Goal: Information Seeking & Learning: Learn about a topic

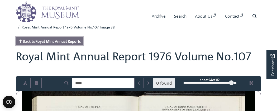
click at [67, 40] on strong "Royal Mint Annual Reports" at bounding box center [57, 41] width 45 height 5
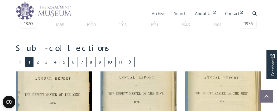
scroll to position [272, 0]
click at [80, 62] on link "7" at bounding box center [81, 62] width 9 height 10
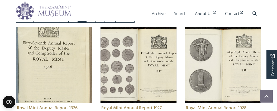
scroll to position [316, 0]
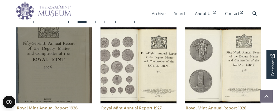
click at [50, 50] on img "Sub-collection" at bounding box center [54, 65] width 76 height 76
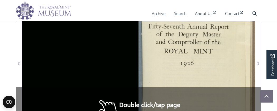
scroll to position [116, 0]
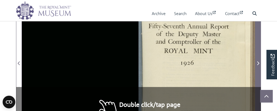
click at [257, 61] on icon "Next Page" at bounding box center [257, 63] width 3 height 4
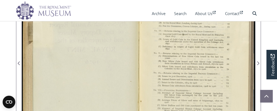
click at [206, 61] on div at bounding box center [196, 60] width 116 height 182
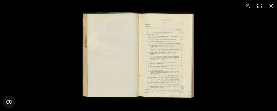
click at [270, 4] on button at bounding box center [271, 6] width 12 height 12
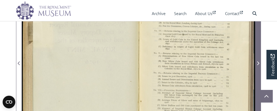
click at [258, 61] on icon "Next Page" at bounding box center [258, 63] width 2 height 4
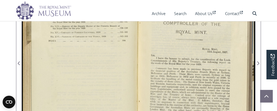
click at [106, 50] on div at bounding box center [80, 60] width 116 height 182
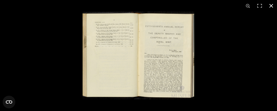
click at [271, 6] on button at bounding box center [271, 6] width 12 height 12
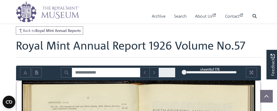
scroll to position [3, 0]
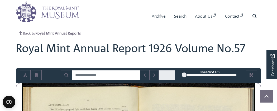
click at [211, 74] on div "4" at bounding box center [209, 74] width 53 height 5
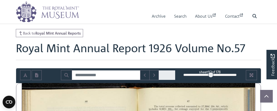
click at [205, 74] on div "92" at bounding box center [209, 74] width 53 height 5
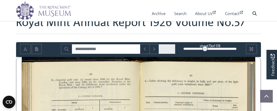
scroll to position [30, 0]
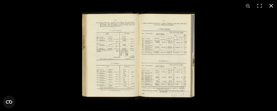
click at [270, 7] on button at bounding box center [271, 6] width 12 height 12
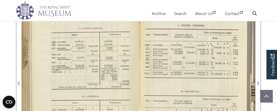
scroll to position [97, 0]
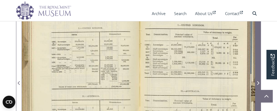
click at [257, 83] on icon "Next Page" at bounding box center [257, 83] width 3 height 4
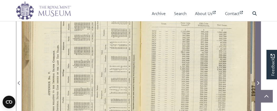
click at [257, 83] on icon "Next Page" at bounding box center [257, 83] width 3 height 4
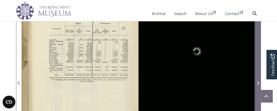
click at [257, 83] on icon "Next Page" at bounding box center [257, 83] width 3 height 4
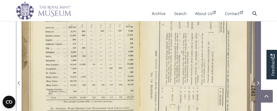
click at [257, 83] on icon "Next Page" at bounding box center [257, 83] width 3 height 4
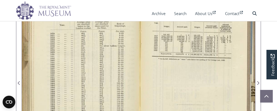
click at [114, 72] on div at bounding box center [80, 80] width 116 height 182
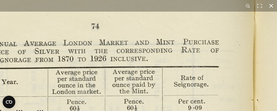
click at [270, 5] on button at bounding box center [271, 6] width 12 height 12
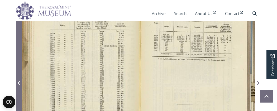
click at [19, 83] on icon "Previous Page" at bounding box center [19, 83] width 3 height 4
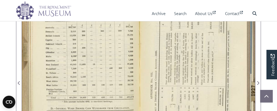
click at [81, 68] on div at bounding box center [80, 80] width 116 height 182
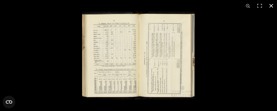
click at [270, 5] on button at bounding box center [271, 6] width 12 height 12
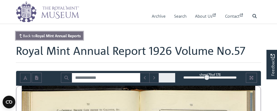
click at [75, 37] on strong "Royal Mint Annual Reports" at bounding box center [57, 35] width 45 height 5
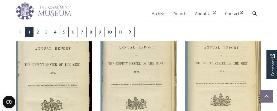
scroll to position [304, 0]
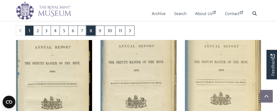
click at [91, 29] on link "8" at bounding box center [90, 31] width 9 height 10
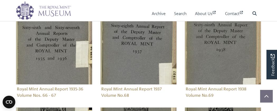
scroll to position [335, 0]
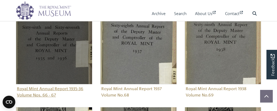
click at [55, 44] on img "Sub-collection" at bounding box center [54, 46] width 76 height 76
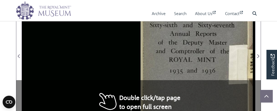
scroll to position [137, 0]
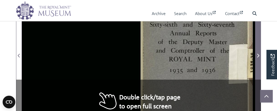
click at [258, 56] on icon "Next Page" at bounding box center [258, 56] width 2 height 4
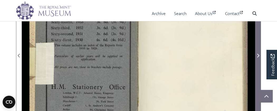
click at [259, 55] on icon "Next Page" at bounding box center [258, 56] width 2 height 4
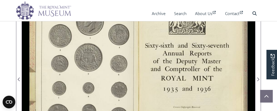
scroll to position [113, 0]
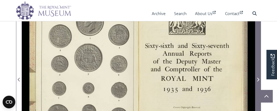
click at [256, 77] on icon "Next Page" at bounding box center [257, 79] width 3 height 4
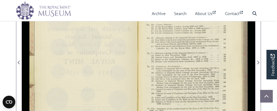
scroll to position [131, 0]
click at [197, 58] on div at bounding box center [196, 59] width 116 height 182
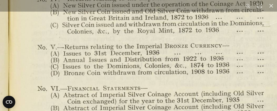
click at [164, 76] on img at bounding box center [11, 65] width 730 height 569
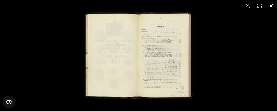
click at [271, 5] on button at bounding box center [271, 6] width 12 height 12
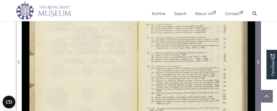
click at [259, 62] on icon "Next Page" at bounding box center [258, 62] width 2 height 4
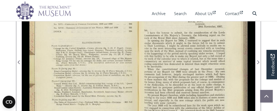
click at [88, 60] on div at bounding box center [80, 59] width 116 height 182
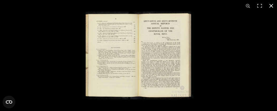
click at [271, 4] on button at bounding box center [271, 6] width 12 height 12
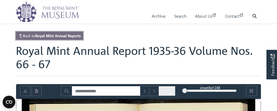
click at [62, 38] on link "Back to Royal Mint Annual Reports" at bounding box center [49, 36] width 67 height 8
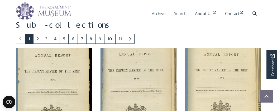
scroll to position [297, 0]
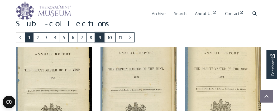
click at [100, 37] on link "9" at bounding box center [99, 37] width 9 height 10
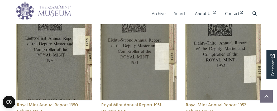
scroll to position [320, 0]
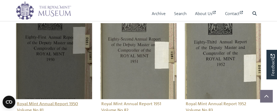
click at [50, 53] on img "Sub-collection" at bounding box center [54, 61] width 76 height 76
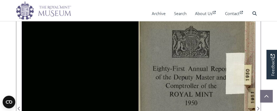
scroll to position [72, 0]
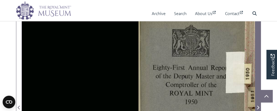
click at [259, 84] on span "Next Page" at bounding box center [257, 104] width 5 height 181
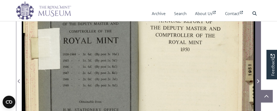
scroll to position [99, 0]
click at [258, 82] on icon "Next Page" at bounding box center [257, 81] width 3 height 4
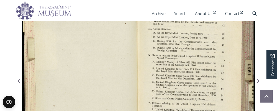
click at [196, 63] on div at bounding box center [196, 78] width 116 height 182
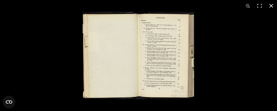
click at [272, 6] on button at bounding box center [271, 6] width 12 height 12
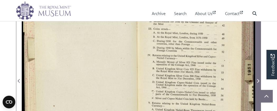
click at [258, 82] on icon "Next Page" at bounding box center [257, 81] width 3 height 4
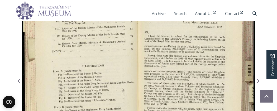
click at [106, 58] on div at bounding box center [80, 78] width 116 height 182
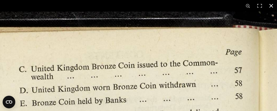
click at [271, 6] on button at bounding box center [271, 6] width 12 height 12
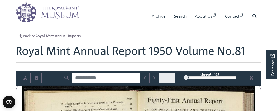
click at [212, 78] on div "6" at bounding box center [209, 77] width 53 height 5
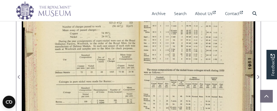
scroll to position [103, 0]
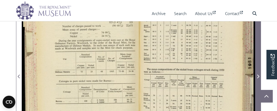
click at [257, 76] on icon "Next Page" at bounding box center [257, 76] width 3 height 4
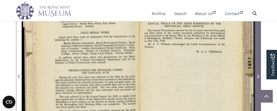
click at [257, 76] on icon "Next Page" at bounding box center [257, 76] width 3 height 4
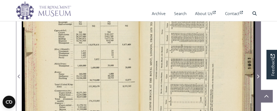
click at [257, 76] on icon "Next Page" at bounding box center [257, 76] width 3 height 4
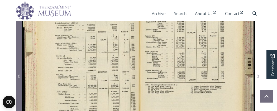
click at [19, 77] on icon "Previous Page" at bounding box center [19, 76] width 3 height 4
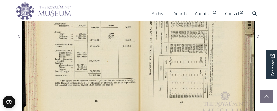
scroll to position [143, 0]
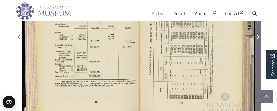
click at [257, 38] on icon "Next Page" at bounding box center [257, 37] width 3 height 4
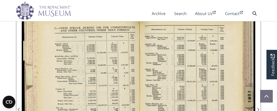
scroll to position [71, 0]
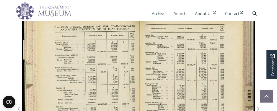
click at [195, 89] on div at bounding box center [196, 105] width 116 height 182
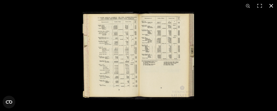
click at [271, 7] on button at bounding box center [271, 6] width 12 height 12
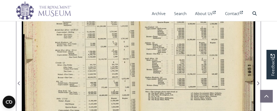
scroll to position [98, 0]
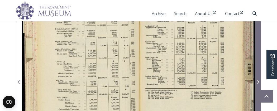
click at [258, 81] on icon "Next Page" at bounding box center [257, 82] width 3 height 4
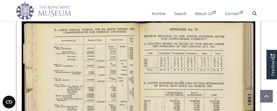
scroll to position [68, 0]
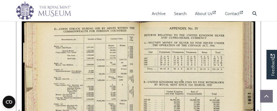
click at [167, 60] on div at bounding box center [196, 108] width 116 height 182
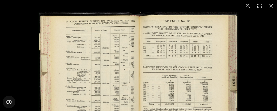
click at [167, 60] on img at bounding box center [138, 90] width 200 height 156
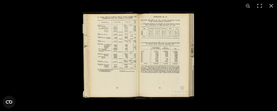
click at [159, 27] on img at bounding box center [138, 56] width 113 height 88
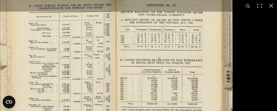
click at [159, 27] on img at bounding box center [115, 86] width 238 height 185
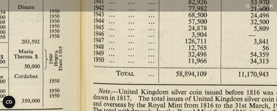
click at [219, 26] on img at bounding box center [77, 21] width 730 height 569
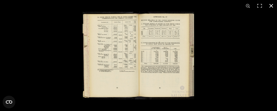
click at [270, 4] on button at bounding box center [271, 6] width 12 height 12
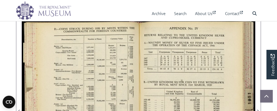
click at [252, 68] on div at bounding box center [196, 108] width 116 height 182
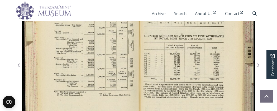
scroll to position [115, 0]
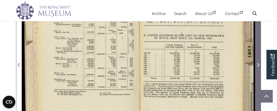
click at [258, 63] on icon "Next Page" at bounding box center [257, 65] width 3 height 4
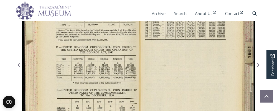
click at [116, 68] on div at bounding box center [80, 62] width 116 height 182
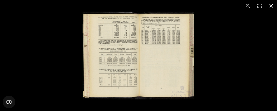
click at [269, 8] on button at bounding box center [271, 6] width 12 height 12
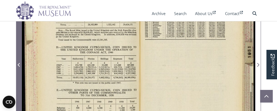
click at [18, 65] on icon "Previous Page" at bounding box center [19, 65] width 2 height 4
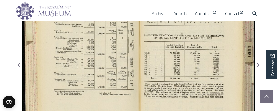
click at [188, 71] on div at bounding box center [196, 62] width 116 height 182
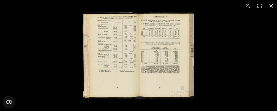
click at [271, 7] on button at bounding box center [271, 6] width 12 height 12
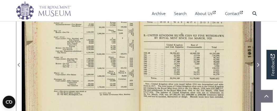
click at [256, 66] on span "Next Page" at bounding box center [257, 65] width 5 height 6
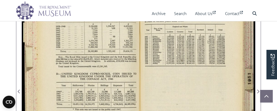
scroll to position [90, 0]
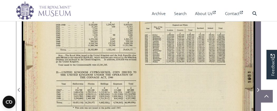
click at [258, 88] on icon "Next Page" at bounding box center [258, 90] width 2 height 4
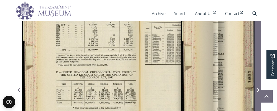
click at [258, 88] on icon "Next Page" at bounding box center [258, 90] width 2 height 4
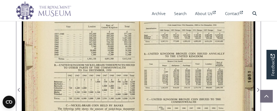
click at [110, 52] on div at bounding box center [80, 87] width 116 height 182
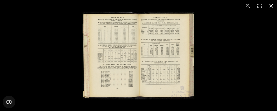
click at [272, 6] on button at bounding box center [271, 6] width 12 height 12
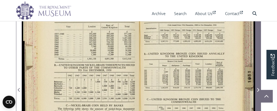
click at [257, 91] on span "Next Page" at bounding box center [257, 90] width 5 height 6
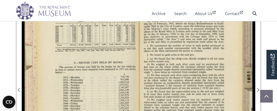
click at [87, 66] on div at bounding box center [80, 87] width 116 height 182
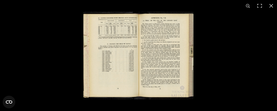
click at [133, 46] on img at bounding box center [138, 56] width 113 height 88
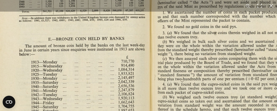
click at [133, 46] on img at bounding box center [149, 76] width 365 height 284
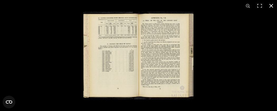
click at [270, 6] on button at bounding box center [271, 6] width 12 height 12
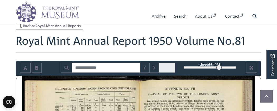
scroll to position [9, 0]
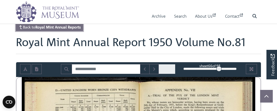
click at [76, 27] on strong "Royal Mint Annual Reports" at bounding box center [57, 27] width 45 height 5
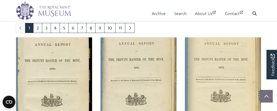
scroll to position [307, 0]
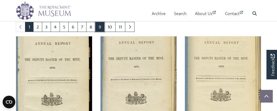
click at [99, 27] on link "9" at bounding box center [99, 27] width 9 height 10
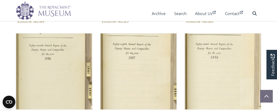
scroll to position [509, 0]
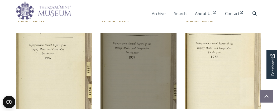
click at [141, 60] on img "Sub-collection" at bounding box center [138, 71] width 76 height 76
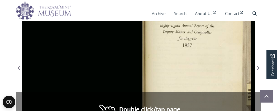
scroll to position [113, 0]
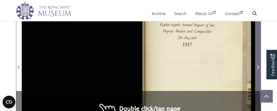
click at [258, 66] on icon "Next Page" at bounding box center [257, 67] width 3 height 4
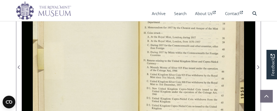
click at [199, 52] on div at bounding box center [196, 64] width 116 height 182
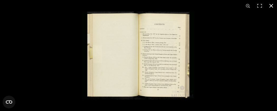
click at [270, 5] on button at bounding box center [271, 6] width 12 height 12
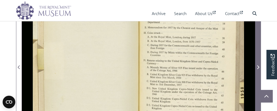
click at [257, 68] on icon "Next Page" at bounding box center [257, 67] width 3 height 4
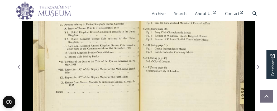
click at [109, 56] on div at bounding box center [80, 64] width 116 height 182
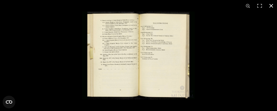
click at [272, 4] on button at bounding box center [271, 6] width 12 height 12
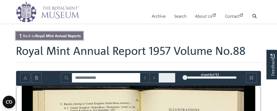
click at [62, 38] on link "Back to Royal Mint Annual Reports" at bounding box center [49, 36] width 67 height 8
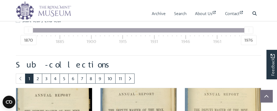
scroll to position [256, 0]
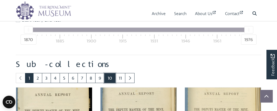
click at [108, 80] on link "10" at bounding box center [109, 78] width 11 height 10
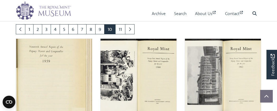
scroll to position [305, 0]
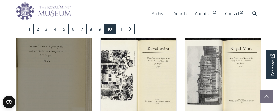
click at [78, 69] on img "Sub-collection" at bounding box center [54, 76] width 76 height 76
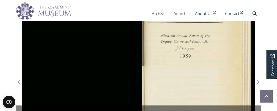
scroll to position [100, 0]
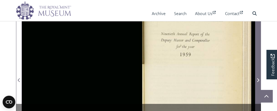
click at [259, 79] on icon "Next Page" at bounding box center [258, 80] width 2 height 4
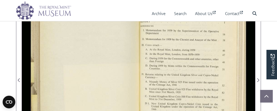
click at [194, 65] on div at bounding box center [196, 77] width 116 height 182
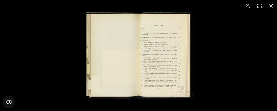
click at [270, 6] on button at bounding box center [271, 6] width 12 height 12
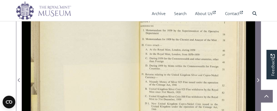
click at [257, 78] on icon "Next Page" at bounding box center [258, 80] width 2 height 4
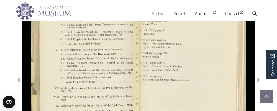
click at [86, 48] on div at bounding box center [80, 77] width 116 height 182
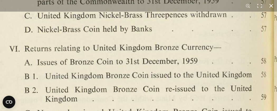
click at [270, 4] on button at bounding box center [271, 6] width 12 height 12
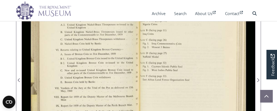
click at [177, 56] on div at bounding box center [196, 77] width 116 height 182
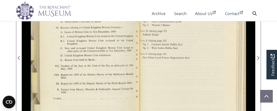
click at [166, 63] on div at bounding box center [196, 55] width 116 height 182
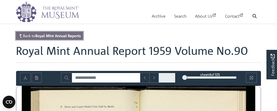
click at [72, 37] on strong "Royal Mint Annual Reports" at bounding box center [57, 35] width 45 height 5
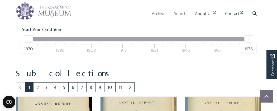
scroll to position [248, 0]
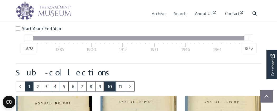
click at [110, 86] on link "10" at bounding box center [109, 86] width 11 height 10
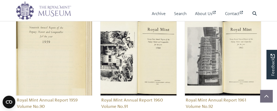
scroll to position [325, 0]
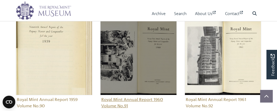
click at [148, 62] on img "Sub-collection" at bounding box center [138, 57] width 76 height 76
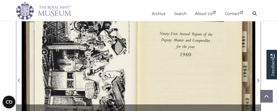
scroll to position [101, 0]
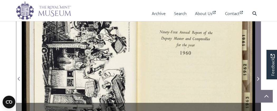
click at [259, 79] on icon "Next Page" at bounding box center [257, 79] width 3 height 4
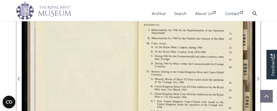
click at [196, 73] on div at bounding box center [196, 76] width 116 height 182
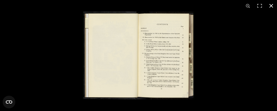
click at [271, 6] on button at bounding box center [271, 6] width 12 height 12
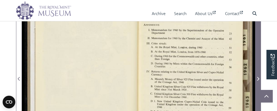
click at [257, 79] on icon "Next Page" at bounding box center [257, 79] width 3 height 4
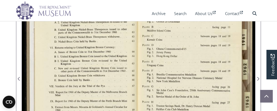
click at [97, 52] on div at bounding box center [80, 76] width 116 height 182
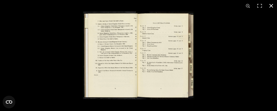
click at [269, 5] on button at bounding box center [271, 6] width 12 height 12
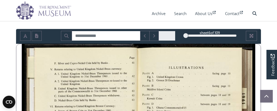
scroll to position [29, 0]
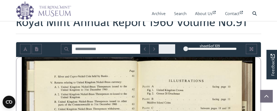
click at [226, 49] on div "6" at bounding box center [209, 48] width 53 height 5
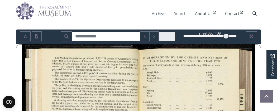
scroll to position [43, 0]
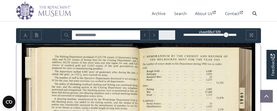
click at [233, 34] on div "88" at bounding box center [209, 34] width 53 height 5
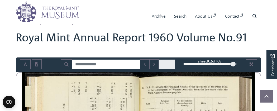
scroll to position [13, 0]
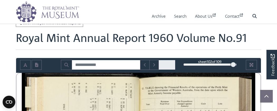
click at [234, 63] on div at bounding box center [232, 64] width 5 height 5
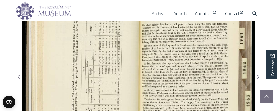
scroll to position [109, 0]
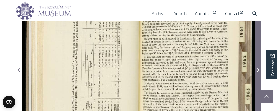
click at [259, 69] on span "Next Page" at bounding box center [257, 70] width 5 height 6
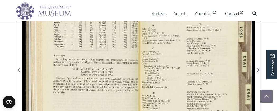
click at [176, 66] on div at bounding box center [196, 67] width 116 height 182
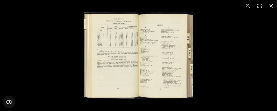
click at [271, 4] on button at bounding box center [271, 6] width 12 height 12
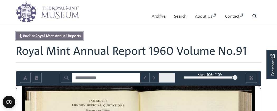
click at [68, 36] on strong "Royal Mint Annual Reports" at bounding box center [57, 35] width 45 height 5
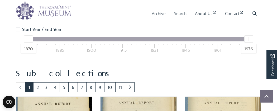
scroll to position [248, 0]
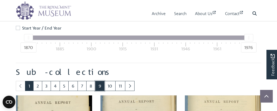
click at [98, 83] on link "9" at bounding box center [99, 86] width 9 height 10
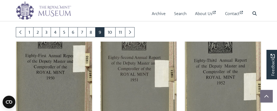
scroll to position [302, 0]
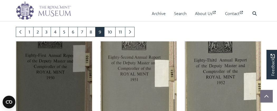
click at [51, 77] on img "Sub-collection" at bounding box center [54, 79] width 76 height 76
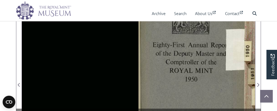
scroll to position [102, 0]
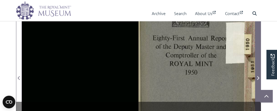
click at [258, 77] on icon "Next Page" at bounding box center [257, 78] width 3 height 4
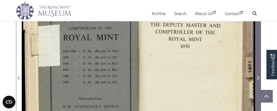
click at [258, 77] on icon "Next Page" at bounding box center [257, 78] width 3 height 4
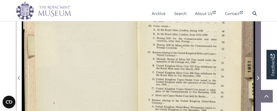
click at [258, 77] on icon "Next Page" at bounding box center [257, 78] width 3 height 4
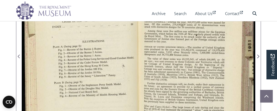
scroll to position [123, 0]
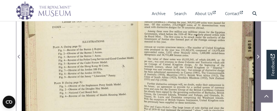
click at [259, 56] on icon "Next Page" at bounding box center [258, 57] width 2 height 4
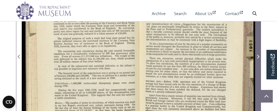
click at [259, 56] on icon "Next Page" at bounding box center [258, 57] width 2 height 4
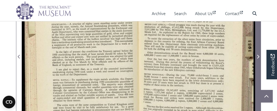
click at [259, 56] on icon "Next Page" at bounding box center [258, 57] width 2 height 4
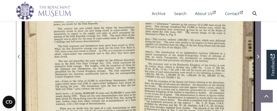
click at [259, 56] on icon "Next Page" at bounding box center [258, 57] width 2 height 4
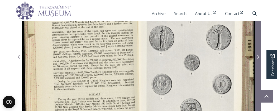
click at [259, 56] on icon "Next Page" at bounding box center [258, 57] width 2 height 4
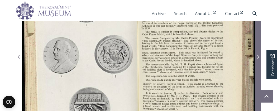
click at [259, 56] on icon "Next Page" at bounding box center [258, 57] width 2 height 4
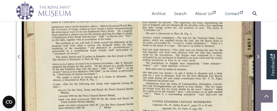
click at [259, 56] on icon "Next Page" at bounding box center [258, 57] width 2 height 4
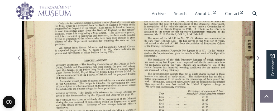
scroll to position [123, 0]
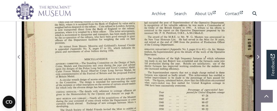
click at [259, 56] on icon "Next Page" at bounding box center [258, 57] width 2 height 4
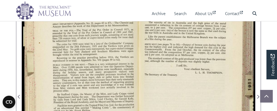
scroll to position [83, 0]
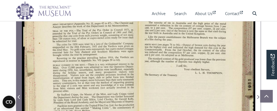
click at [17, 96] on span "Previous Page" at bounding box center [18, 97] width 5 height 6
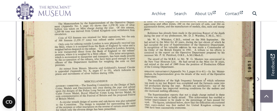
scroll to position [102, 0]
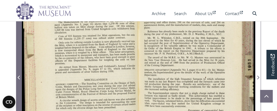
click at [20, 75] on icon "Previous Page" at bounding box center [19, 77] width 3 height 4
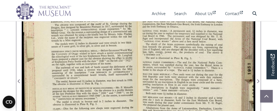
scroll to position [99, 0]
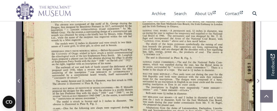
click at [19, 81] on icon "Previous Page" at bounding box center [19, 81] width 2 height 4
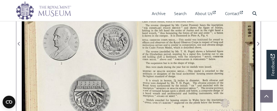
scroll to position [138, 0]
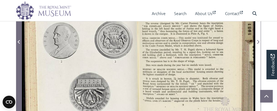
click at [20, 40] on span "Previous Page" at bounding box center [18, 42] width 5 height 6
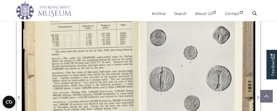
scroll to position [83, 0]
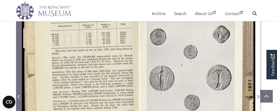
click at [18, 95] on icon "Previous Page" at bounding box center [19, 97] width 2 height 4
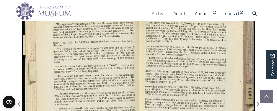
scroll to position [77, 0]
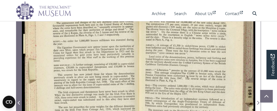
click at [19, 101] on icon "Previous Page" at bounding box center [19, 103] width 2 height 4
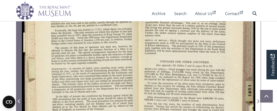
scroll to position [79, 0]
click at [18, 100] on icon "Previous Page" at bounding box center [19, 101] width 2 height 4
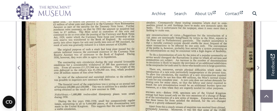
scroll to position [111, 0]
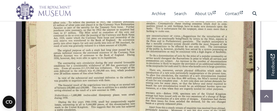
click at [18, 67] on icon "Previous Page" at bounding box center [19, 68] width 3 height 4
